Goal: Information Seeking & Learning: Learn about a topic

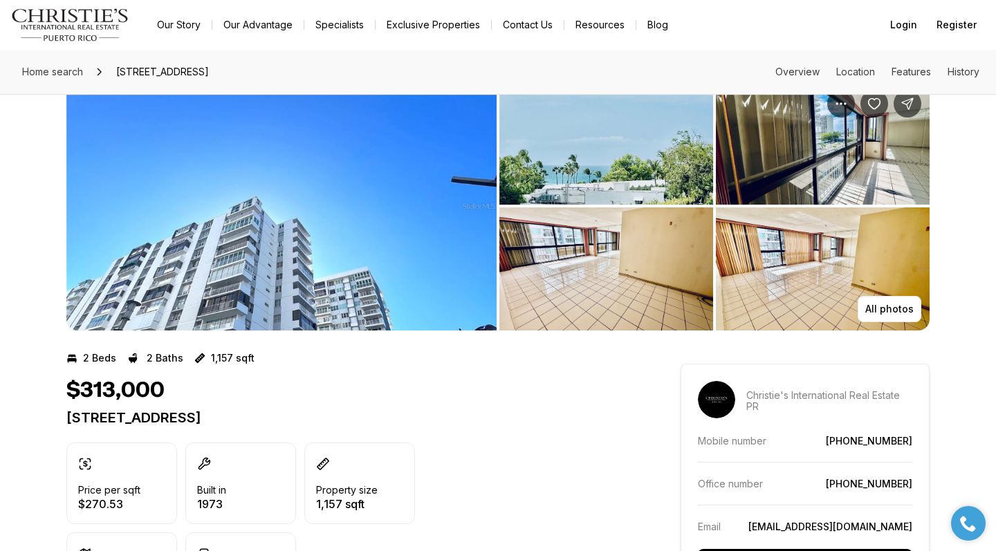
scroll to position [48, 0]
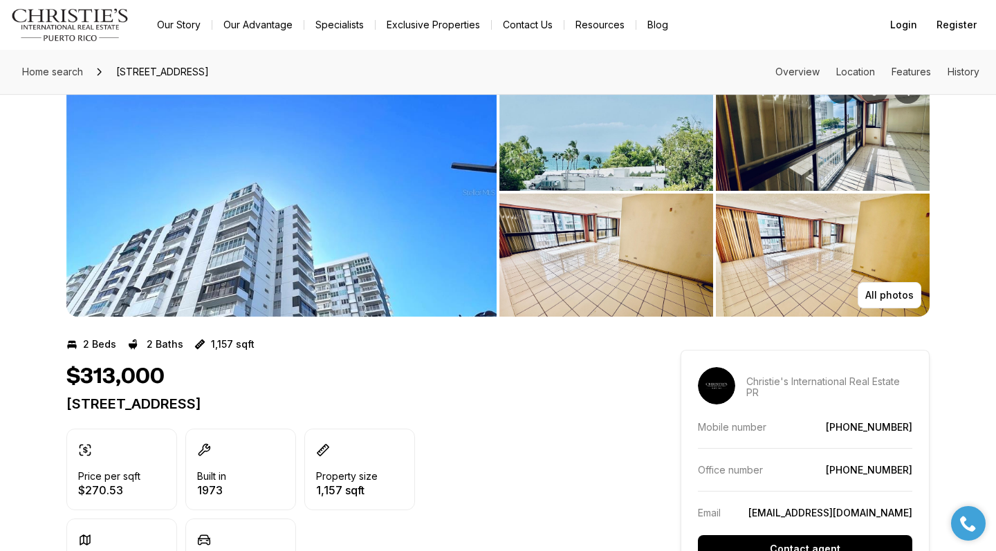
click at [868, 261] on img "View image gallery" at bounding box center [823, 255] width 214 height 123
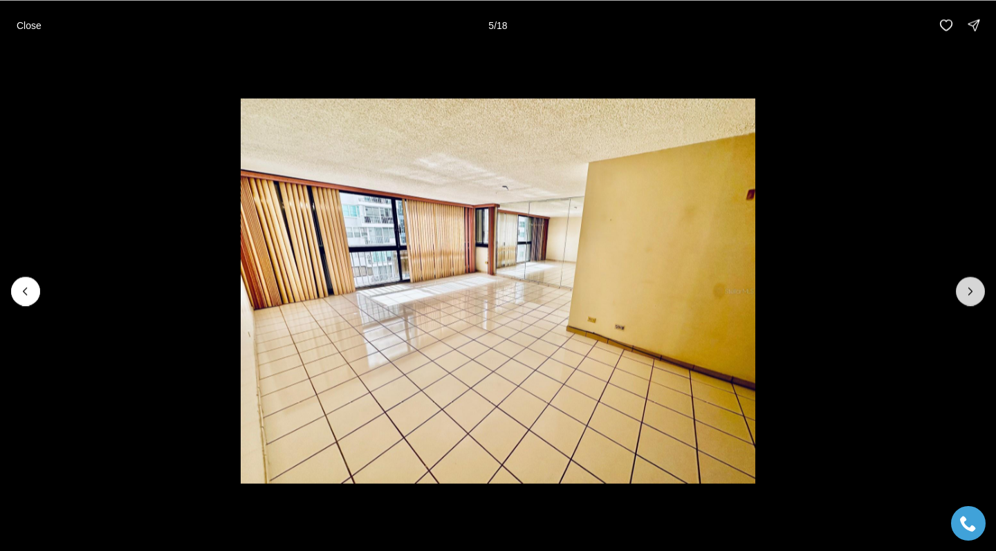
click at [968, 289] on icon "Next slide" at bounding box center [970, 291] width 14 height 14
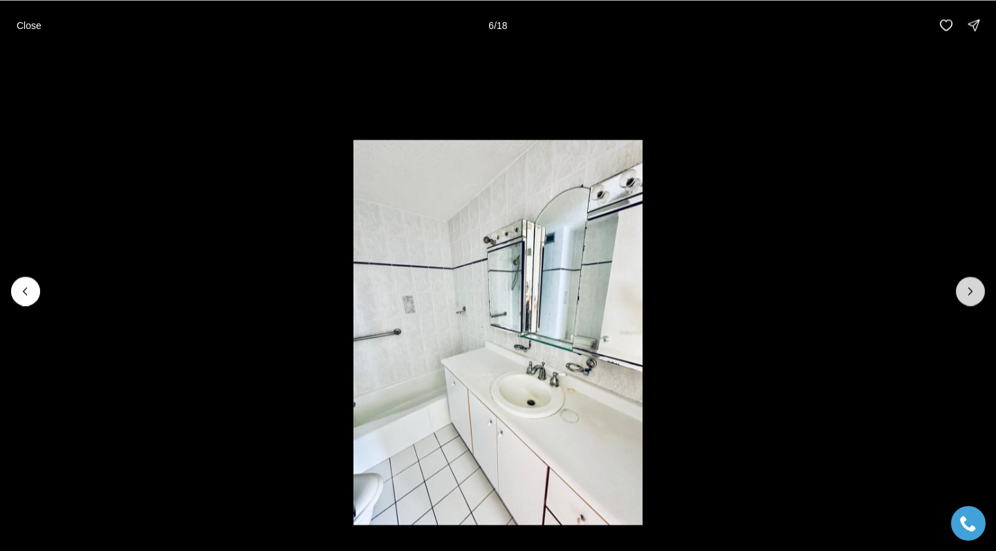
click at [968, 289] on icon "Next slide" at bounding box center [970, 291] width 14 height 14
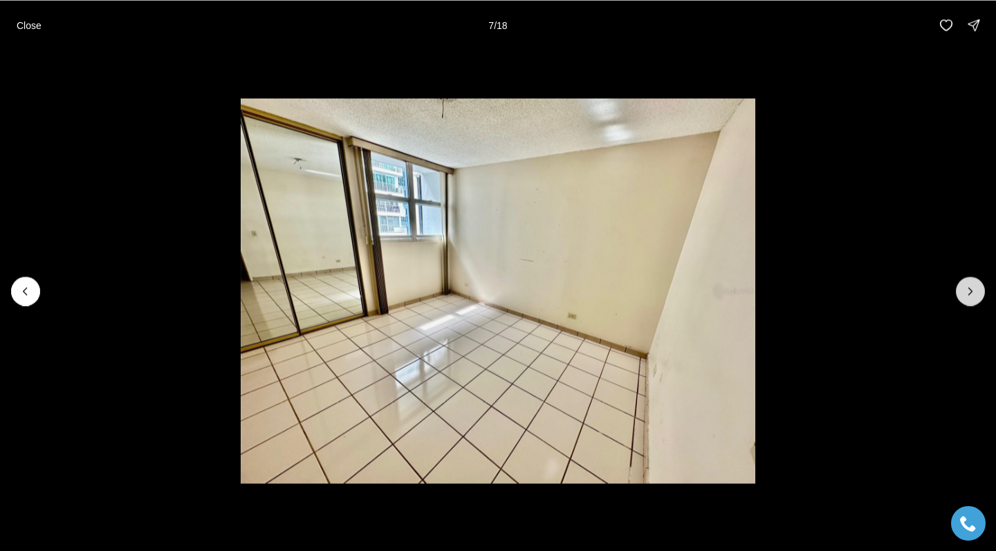
click at [969, 289] on icon "Next slide" at bounding box center [970, 291] width 14 height 14
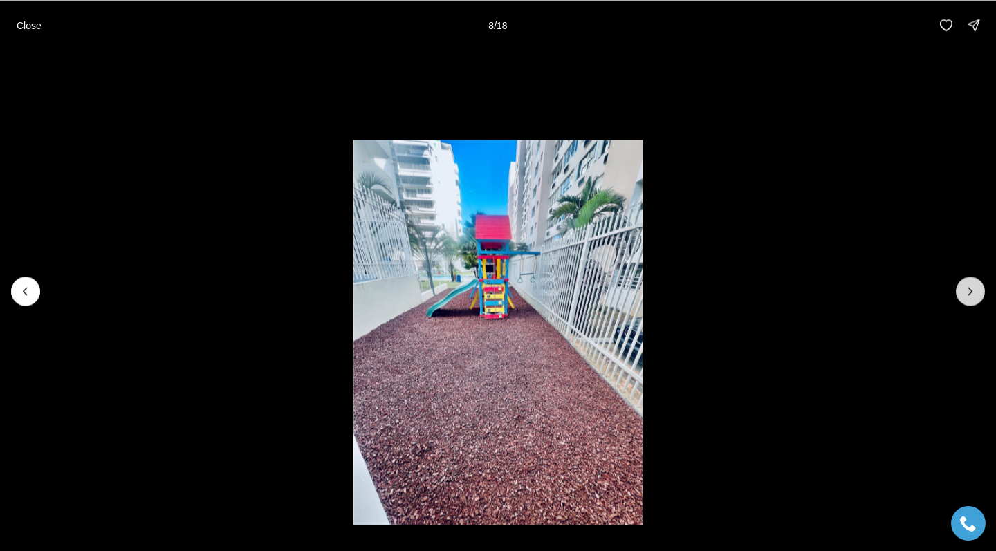
click at [969, 290] on icon "Next slide" at bounding box center [970, 291] width 14 height 14
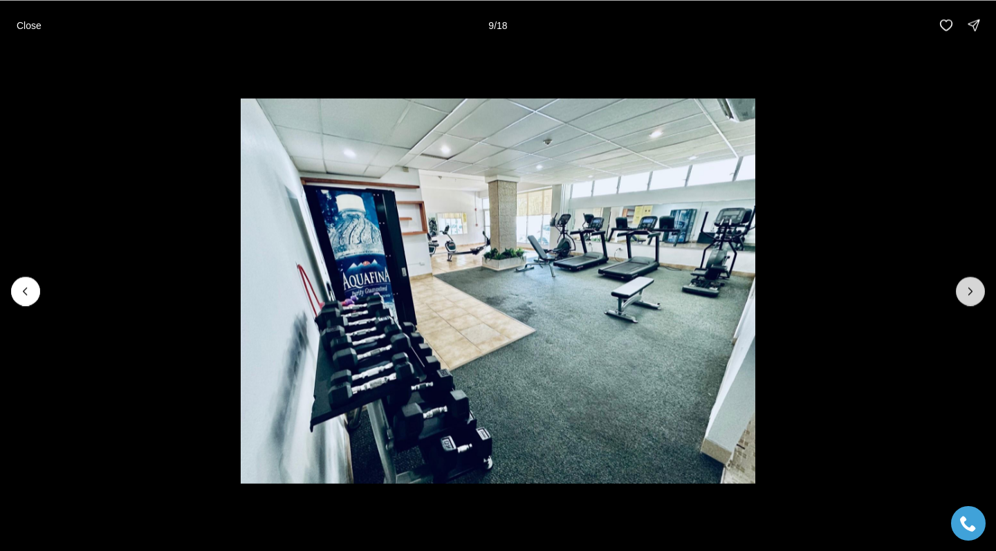
click at [969, 290] on icon "Next slide" at bounding box center [970, 291] width 14 height 14
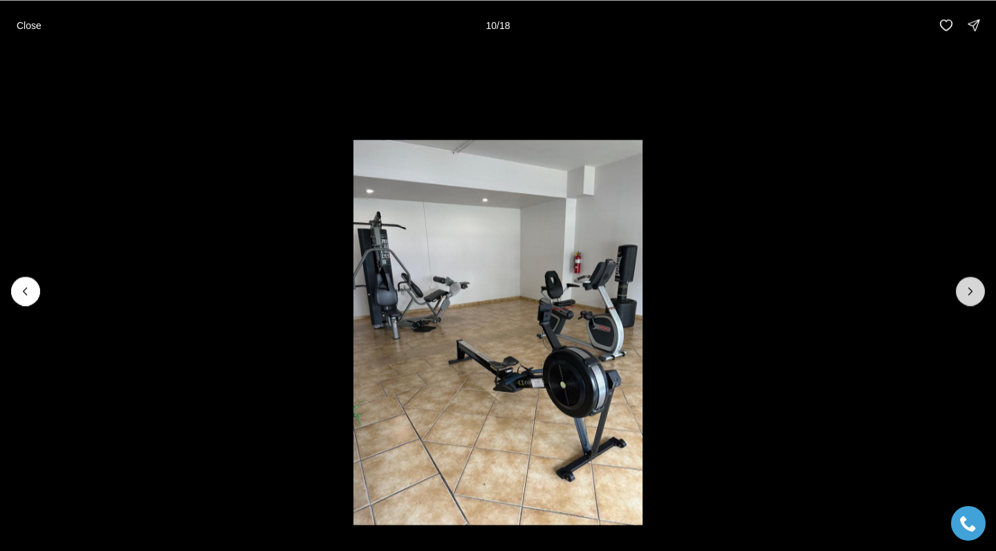
click at [969, 290] on icon "Next slide" at bounding box center [970, 291] width 14 height 14
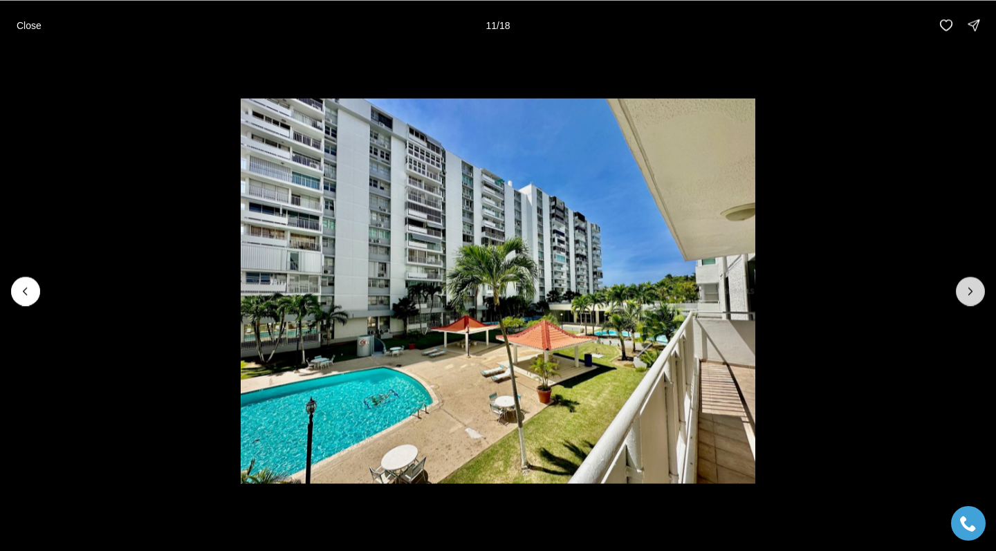
click at [969, 290] on icon "Next slide" at bounding box center [970, 291] width 14 height 14
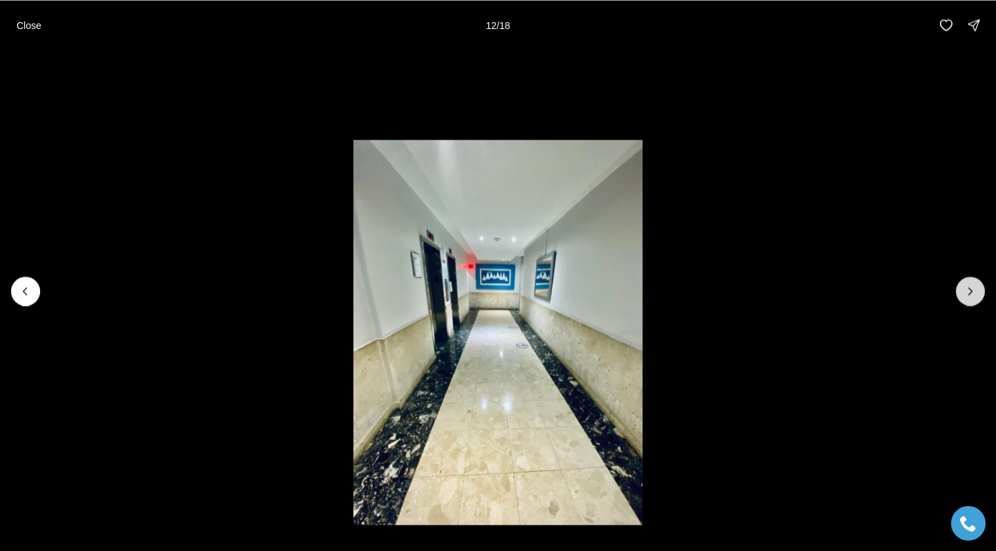
click at [969, 290] on icon "Next slide" at bounding box center [970, 291] width 14 height 14
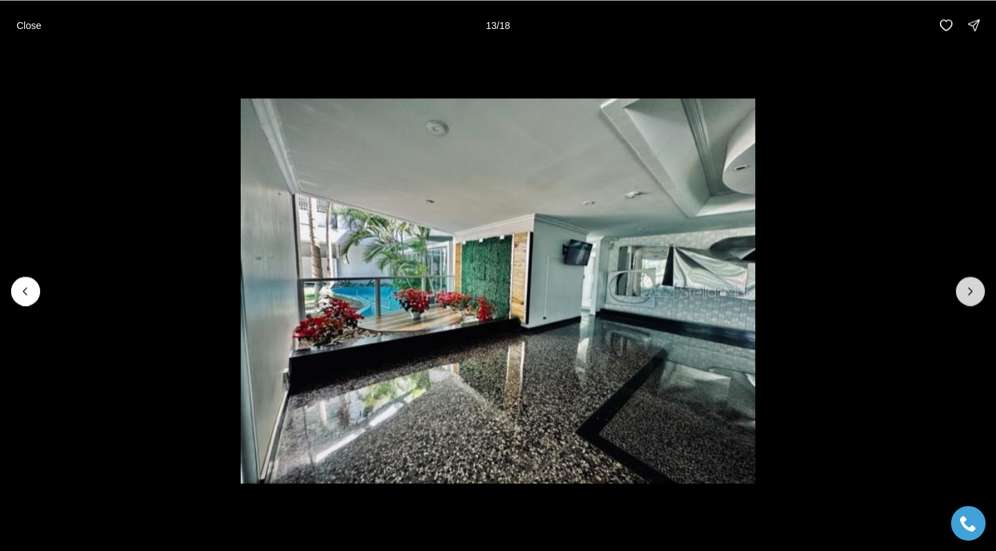
click at [969, 290] on icon "Next slide" at bounding box center [970, 291] width 14 height 14
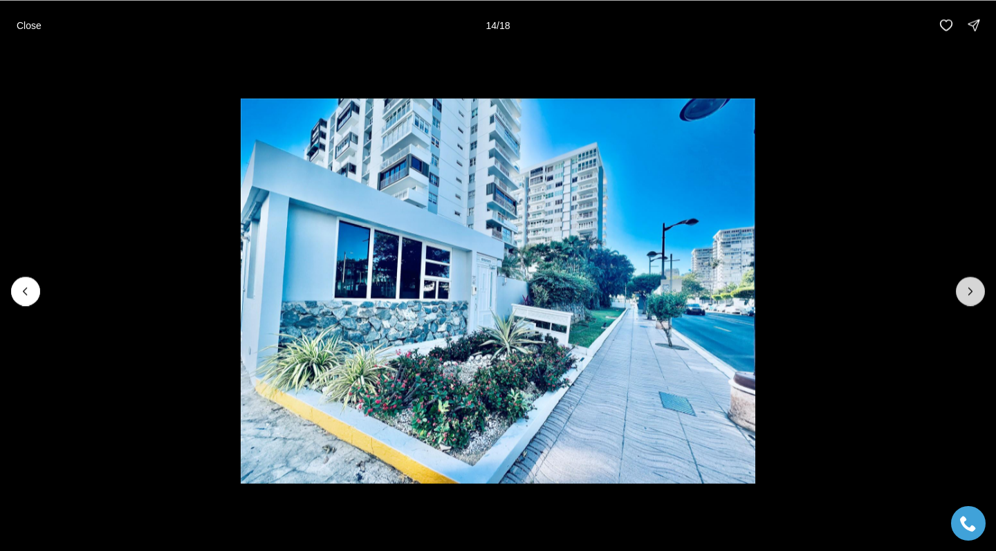
click at [969, 290] on icon "Next slide" at bounding box center [970, 291] width 14 height 14
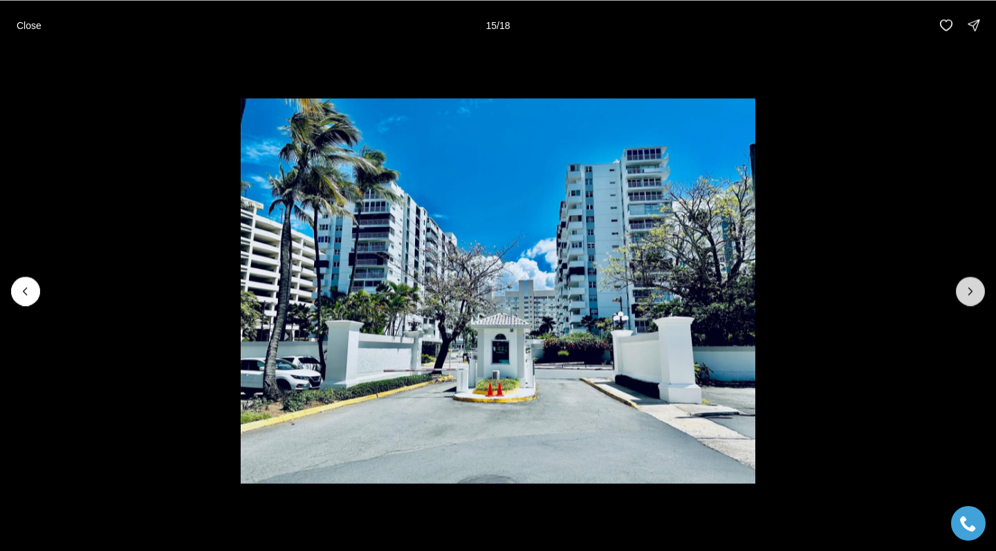
click at [969, 290] on icon "Next slide" at bounding box center [970, 291] width 14 height 14
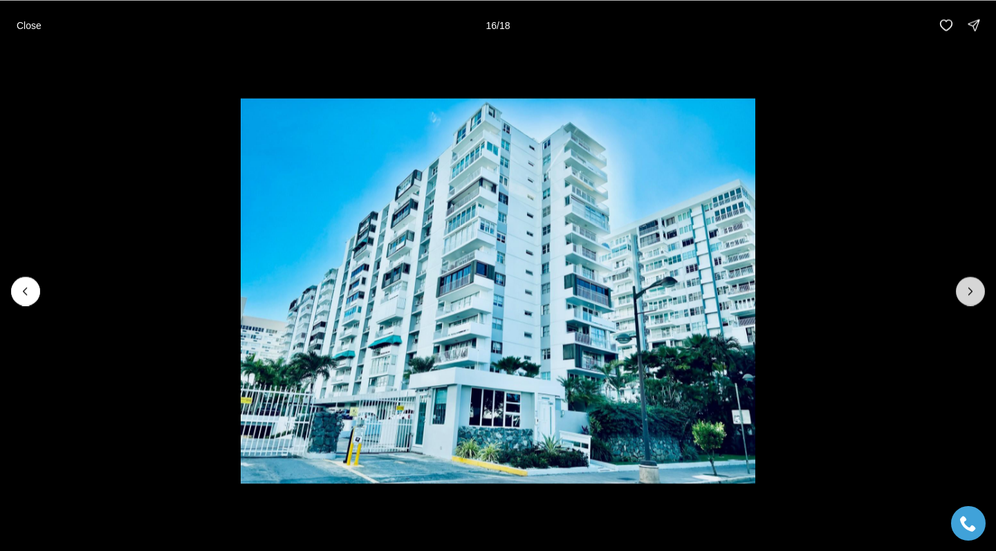
click at [969, 290] on icon "Next slide" at bounding box center [970, 291] width 14 height 14
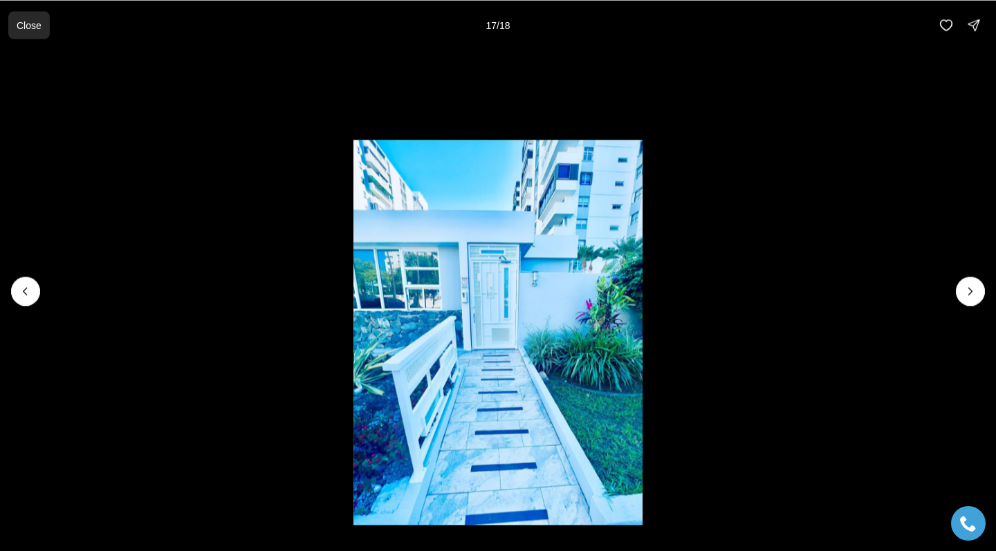
click at [40, 26] on p "Close" at bounding box center [29, 24] width 25 height 11
